Goal: Communication & Community: Answer question/provide support

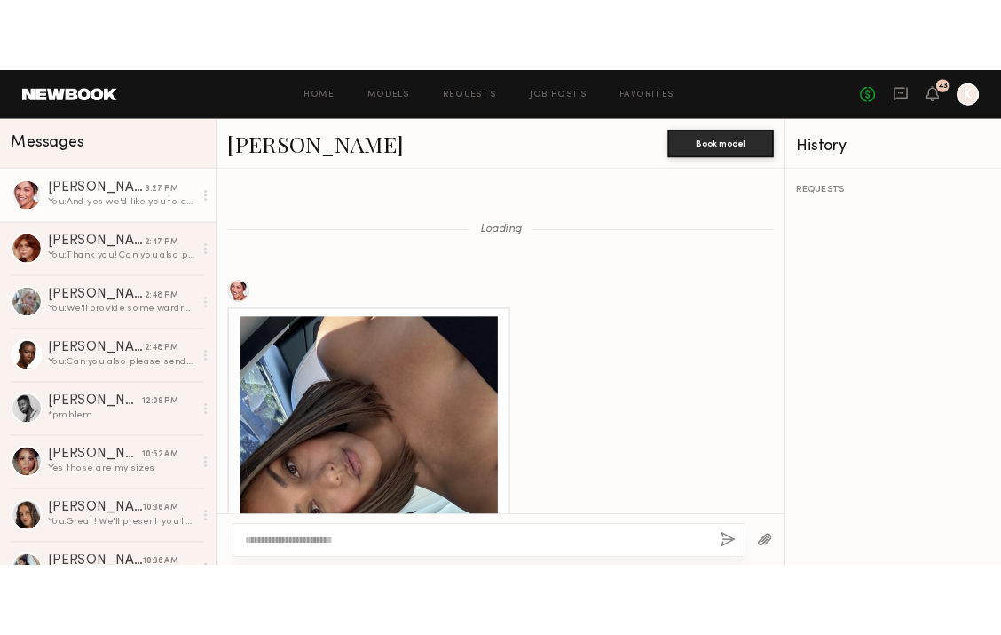
scroll to position [2828, 0]
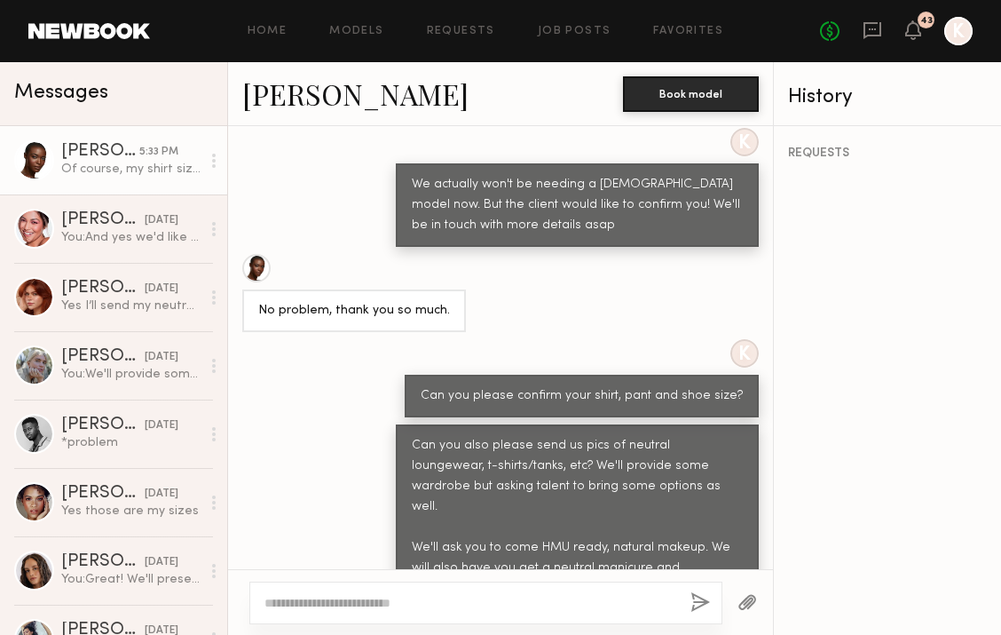
scroll to position [1845, 0]
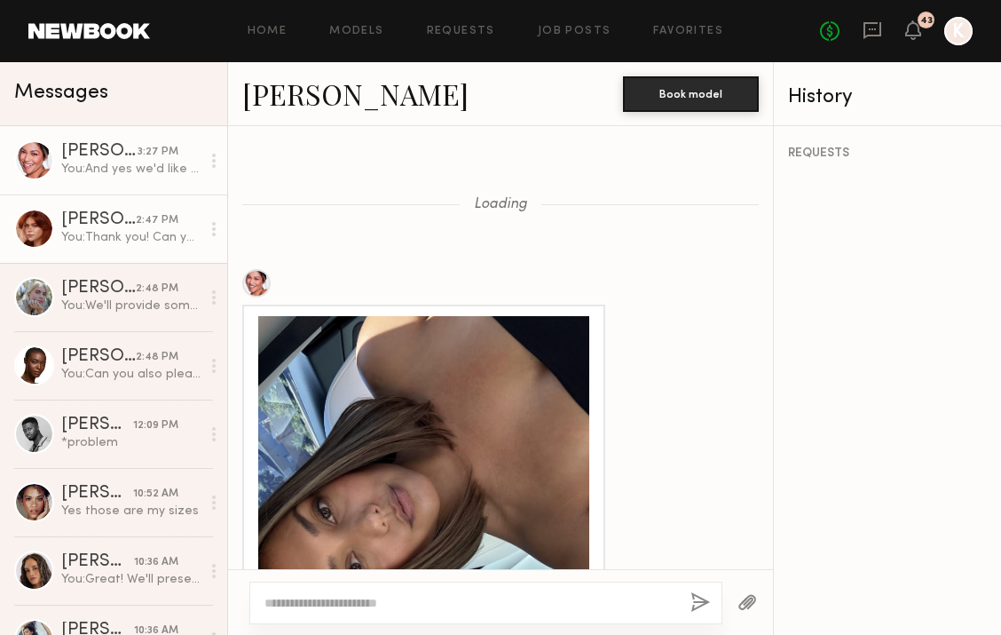
scroll to position [2828, 0]
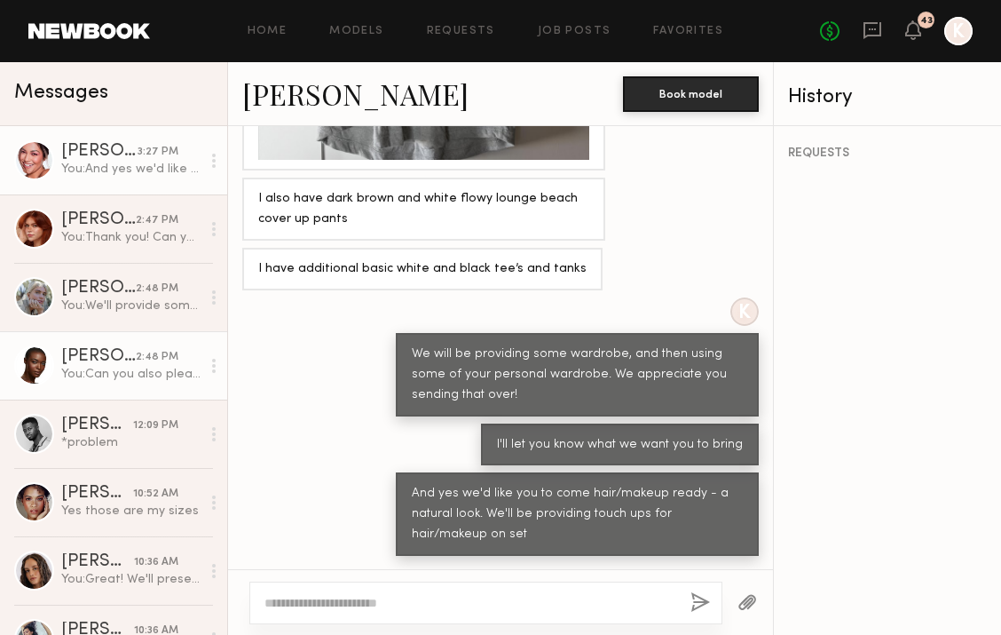
click at [73, 365] on div "[PERSON_NAME]" at bounding box center [98, 357] width 75 height 18
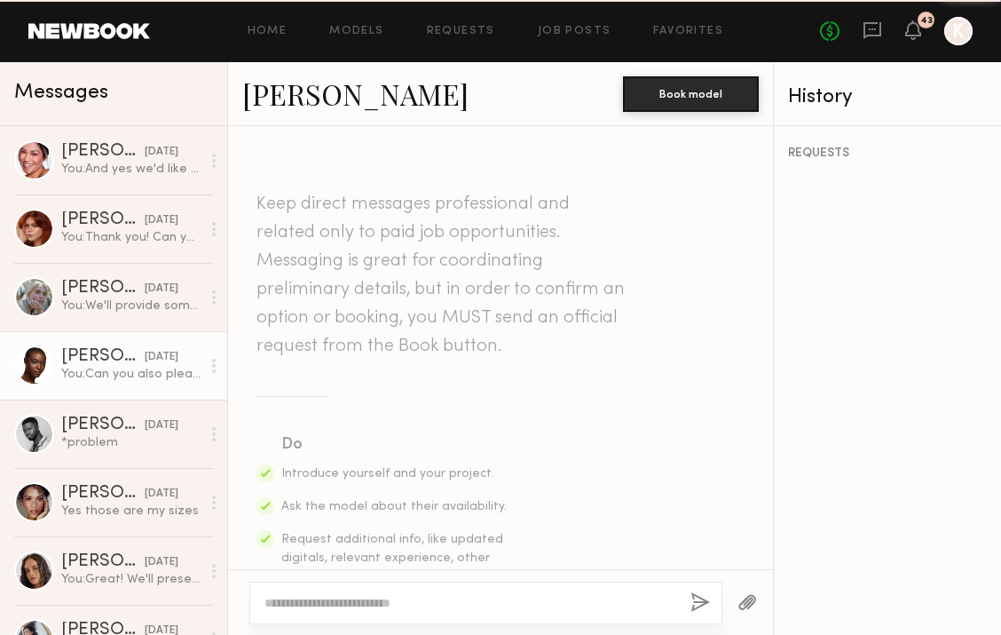
scroll to position [1710, 0]
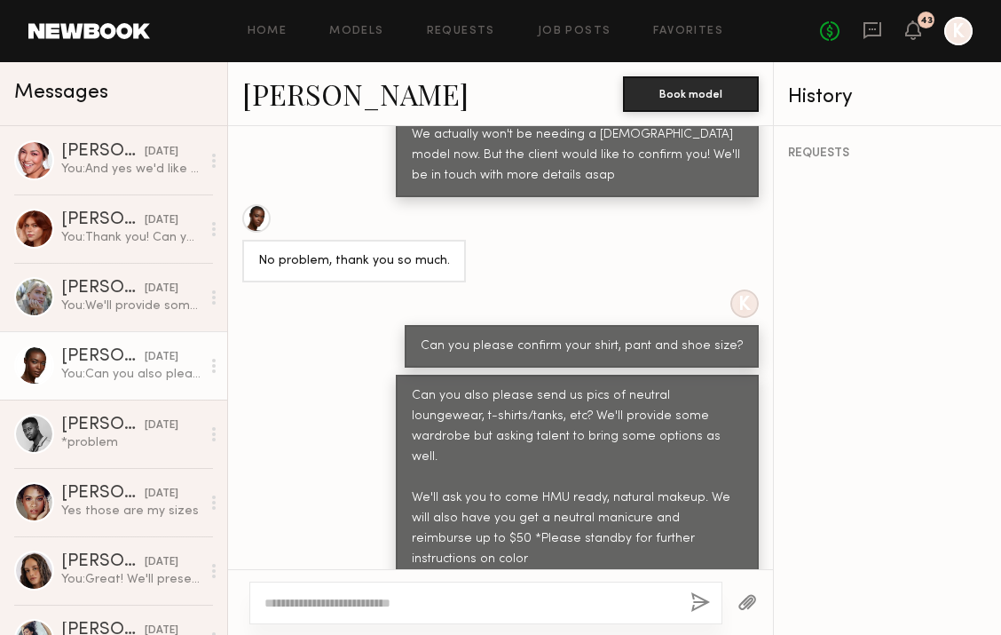
drag, startPoint x: 257, startPoint y: 509, endPoint x: 545, endPoint y: 542, distance: 289.4
click at [545, 599] on div "Of course, my shirt size is extra small, my pants size is 25(xs) and shoe size …" at bounding box center [423, 619] width 331 height 41
copy div "Of course, my shirt size is extra small, my pants size is 25(xs) and shoe size …"
